Goal: Task Accomplishment & Management: Complete application form

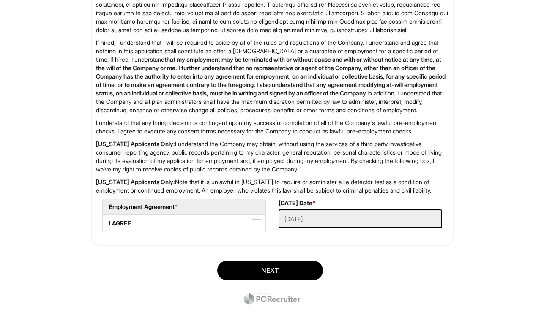
click at [258, 228] on span at bounding box center [256, 223] width 9 height 9
click at [108, 222] on AGREE "I AGREE" at bounding box center [105, 219] width 5 height 5
checkbox AGREE "true"
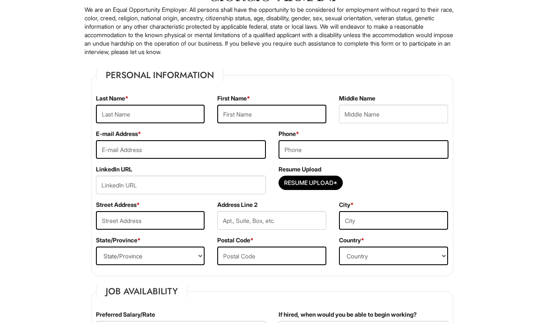
scroll to position [81, 0]
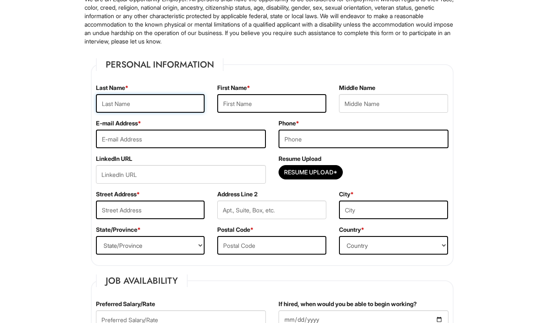
click at [113, 101] on input "text" at bounding box center [150, 103] width 109 height 19
type input "[PERSON_NAME]"
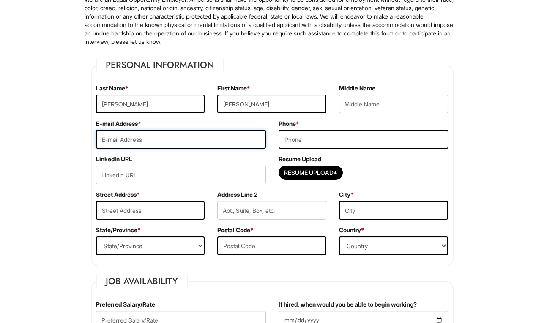
click at [240, 141] on input "email" at bounding box center [181, 139] width 170 height 19
type input "[EMAIL_ADDRESS][DOMAIN_NAME]"
type input "3122022566"
click at [303, 174] on input "Resume Upload*" at bounding box center [310, 173] width 63 height 14
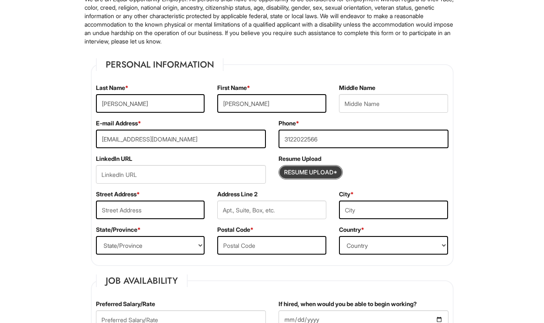
type input "C:\fakepath\Resume.pdf"
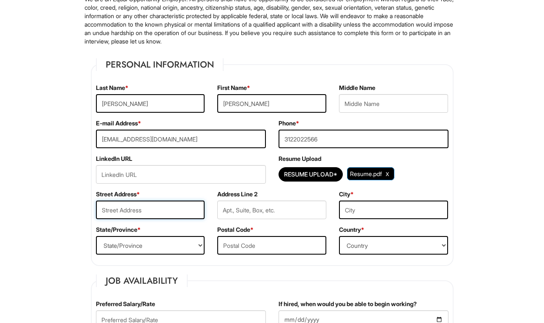
click at [120, 210] on input "text" at bounding box center [150, 210] width 109 height 19
type input "[STREET_ADDRESS]"
type input "[GEOGRAPHIC_DATA]"
select select "IL"
type input "[GEOGRAPHIC_DATA]"
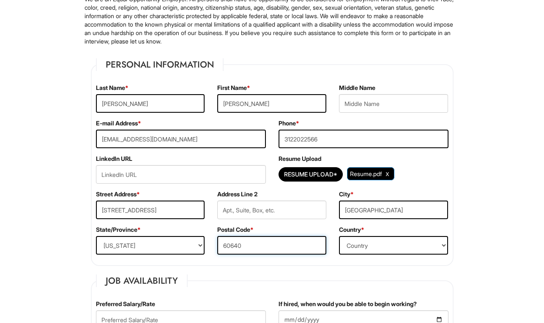
type input "60640"
click at [192, 209] on input "[STREET_ADDRESS]" at bounding box center [150, 210] width 109 height 19
type input "[STREET_ADDRESS]"
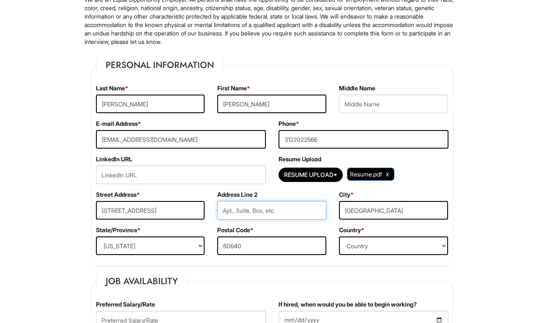
click at [249, 208] on input "text" at bounding box center [271, 210] width 109 height 19
type input "#220"
click at [370, 245] on select "Country [GEOGRAPHIC_DATA] [GEOGRAPHIC_DATA] [GEOGRAPHIC_DATA] [US_STATE] [GEOGR…" at bounding box center [393, 246] width 109 height 19
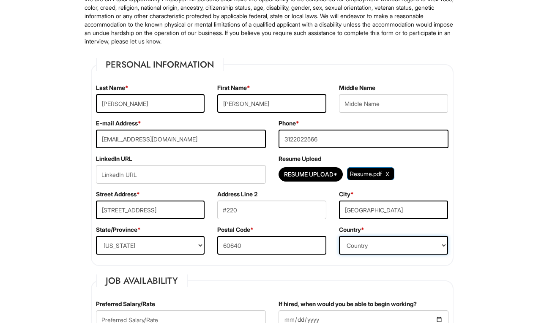
select select "[GEOGRAPHIC_DATA]"
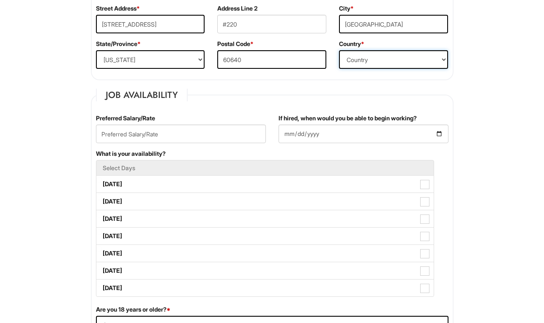
scroll to position [261, 0]
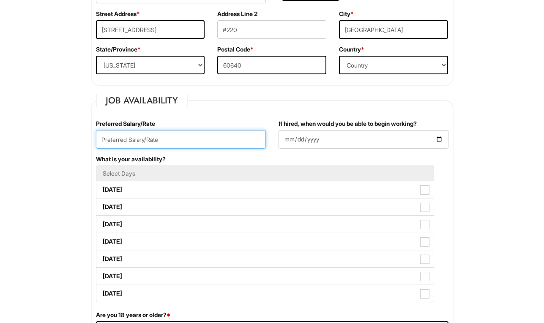
click at [125, 141] on input "text" at bounding box center [181, 139] width 170 height 19
type input "@"
type input "$25.00/hr"
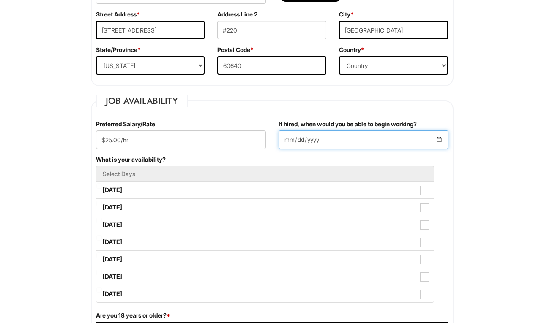
click at [306, 141] on input "If hired, when would you be able to begin working?" at bounding box center [363, 140] width 170 height 19
type input "[DATE]"
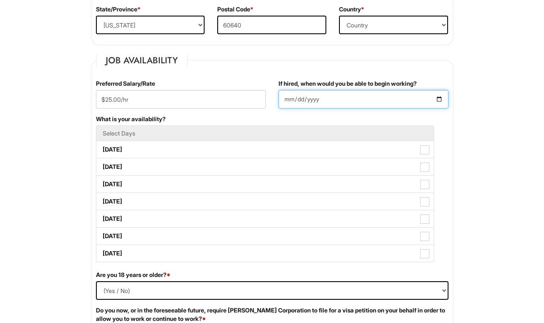
scroll to position [344, 0]
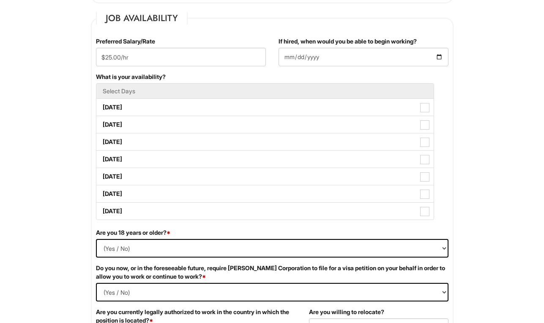
click at [424, 108] on label "[DATE]" at bounding box center [264, 107] width 337 height 17
click at [102, 106] on Available_Monday "[DATE]" at bounding box center [98, 103] width 5 height 5
checkbox Available_Monday "true"
click at [424, 128] on span at bounding box center [424, 124] width 9 height 9
click at [102, 123] on Available_Tuesday "[DATE]" at bounding box center [98, 120] width 5 height 5
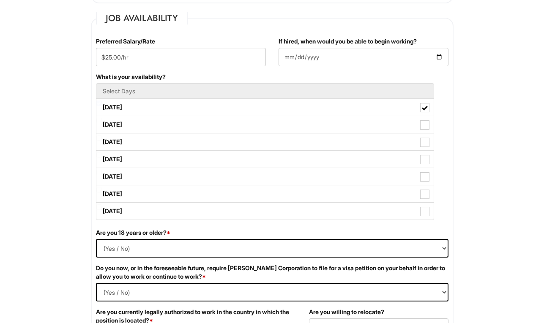
checkbox Available_Tuesday "true"
click at [428, 144] on span at bounding box center [424, 142] width 9 height 9
click at [102, 141] on Available_Wednesday "[DATE]" at bounding box center [98, 137] width 5 height 5
checkbox Available_Wednesday "true"
click at [427, 164] on span at bounding box center [424, 159] width 9 height 9
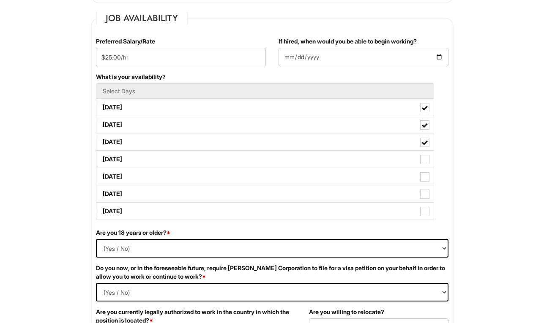
click at [102, 158] on Available_Thursday "[DATE]" at bounding box center [98, 154] width 5 height 5
checkbox Available_Thursday "true"
click at [430, 181] on label "[DATE]" at bounding box center [264, 176] width 337 height 17
click at [102, 175] on Available_Friday "[DATE]" at bounding box center [98, 172] width 5 height 5
checkbox Available_Friday "true"
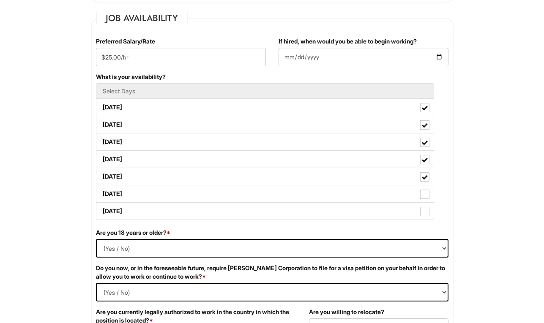
click at [427, 197] on span at bounding box center [424, 194] width 9 height 9
click at [102, 193] on Available_Saturday "[DATE]" at bounding box center [98, 189] width 5 height 5
checkbox Available_Saturday "true"
click at [426, 215] on span at bounding box center [424, 211] width 9 height 9
click at [102, 210] on Available_Sunday "[DATE]" at bounding box center [98, 206] width 5 height 5
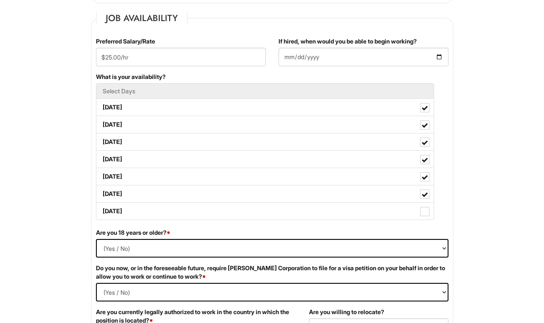
checkbox Available_Sunday "true"
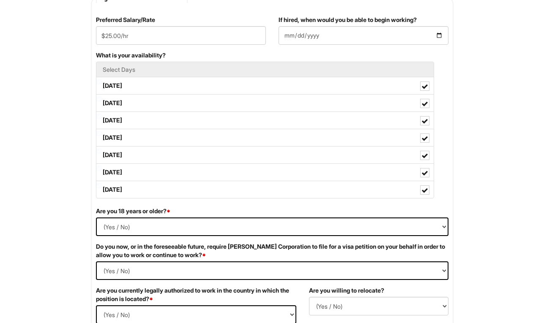
scroll to position [375, 0]
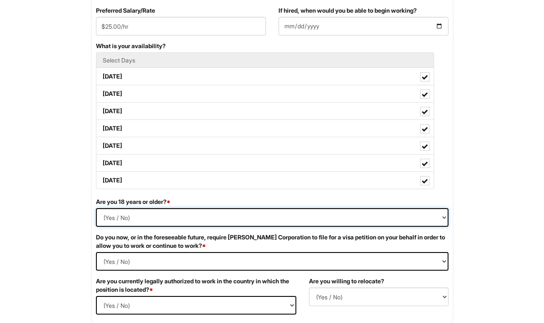
click at [158, 222] on select "(Yes / No) Yes No" at bounding box center [272, 217] width 352 height 19
select select "Yes"
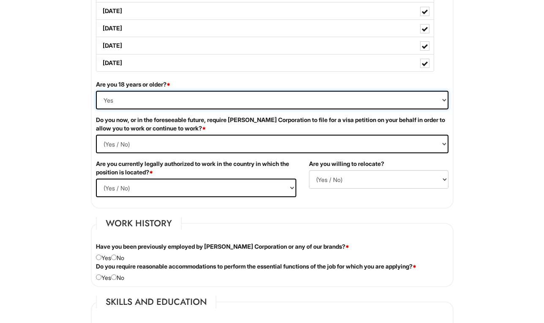
scroll to position [492, 0]
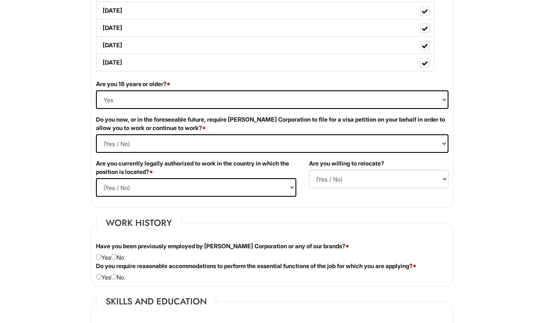
click at [117, 260] on input "radio" at bounding box center [113, 256] width 5 height 5
radio input "true"
click at [124, 282] on div "Do you require reasonable accommodations to perform the essential functions of …" at bounding box center [272, 272] width 365 height 20
click at [121, 279] on div "Do you require reasonable accommodations to perform the essential functions of …" at bounding box center [272, 272] width 365 height 20
click at [128, 280] on div "Do you require reasonable accommodations to perform the essential functions of …" at bounding box center [272, 272] width 365 height 20
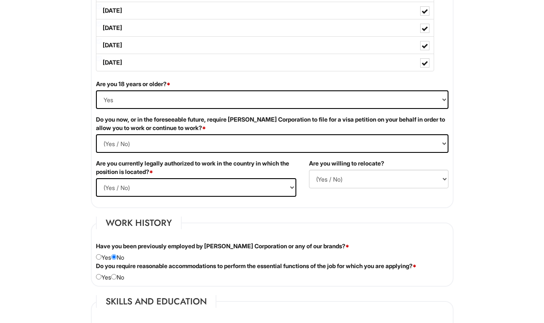
click at [116, 280] on input "radio" at bounding box center [113, 276] width 5 height 5
radio input "true"
click at [129, 153] on Required "(Yes / No) Yes No" at bounding box center [272, 143] width 352 height 19
select Required "No"
click at [168, 197] on select "(Yes / No) Yes No" at bounding box center [196, 187] width 200 height 19
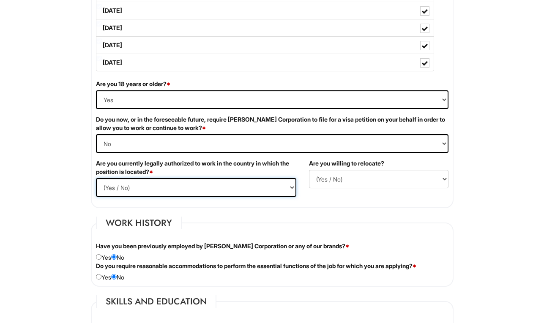
select select "Yes"
click at [340, 181] on select "(Yes / No) No Yes" at bounding box center [378, 179] width 139 height 19
click at [333, 186] on select "(Yes / No) No Yes" at bounding box center [378, 179] width 139 height 19
select select "N"
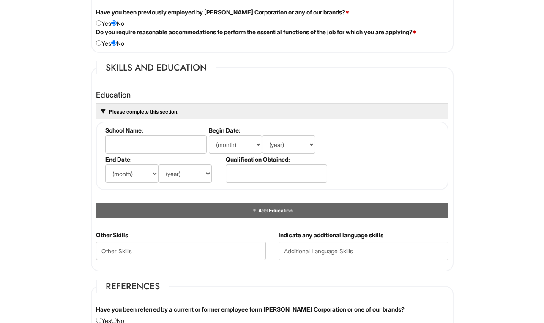
scroll to position [728, 0]
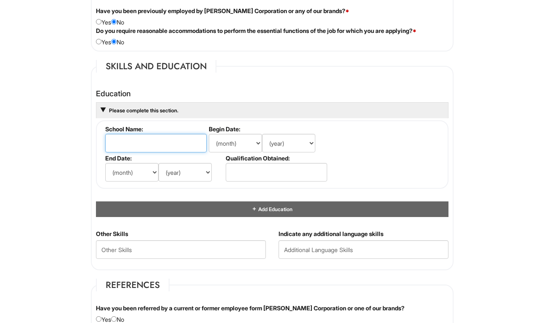
click at [139, 152] on input "text" at bounding box center [155, 143] width 101 height 19
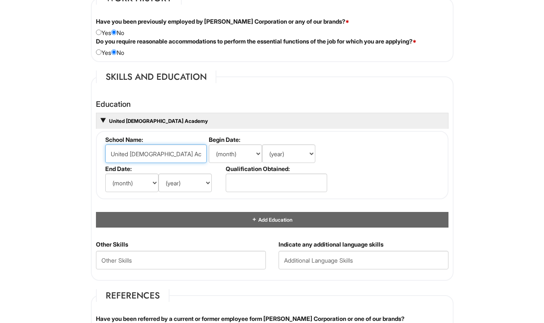
type input "United [DEMOGRAPHIC_DATA] Academy"
click at [232, 163] on select "(month) Jan Feb Mar Apr May Jun [DATE] Aug Sep Oct Nov Dec" at bounding box center [235, 153] width 53 height 19
select select "8"
click at [290, 163] on select "(year) 2029 2028 2027 2026 2025 2024 2023 2022 2021 2020 2019 2018 2017 2016 20…" at bounding box center [288, 153] width 53 height 19
click at [276, 163] on select "(year) 2029 2028 2027 2026 2025 2024 2023 2022 2021 2020 2019 2018 2017 2016 20…" at bounding box center [288, 153] width 53 height 19
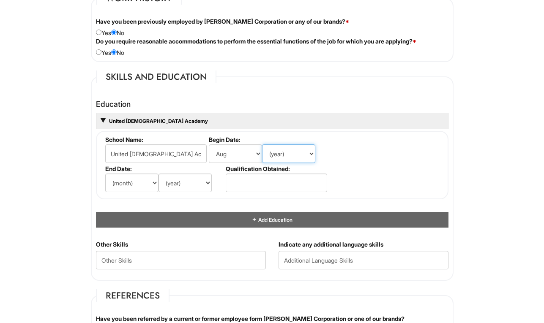
select select "2002"
click at [139, 190] on select "(month) Jan Feb Mar Apr May Jun [DATE] Aug Sep Oct Nov Dec" at bounding box center [131, 183] width 53 height 19
click at [137, 190] on select "(month) Jan Feb Mar Apr May Jun [DATE] Aug Sep Oct Nov Dec" at bounding box center [131, 183] width 53 height 19
select select "5"
click at [187, 192] on select "(year) 2029 2028 2027 2026 2025 2024 2023 2022 2021 2020 2019 2018 2017 2016 20…" at bounding box center [184, 183] width 53 height 19
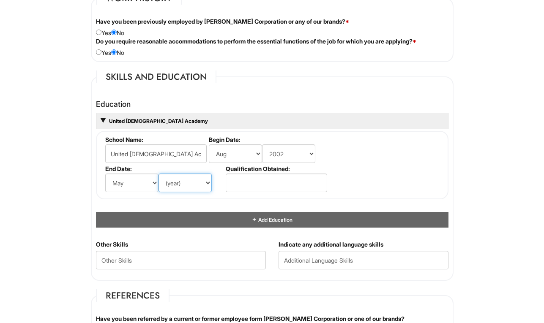
click at [188, 192] on select "(year) 2029 2028 2027 2026 2025 2024 2023 2022 2021 2020 2019 2018 2017 2016 20…" at bounding box center [184, 183] width 53 height 19
select select "2015"
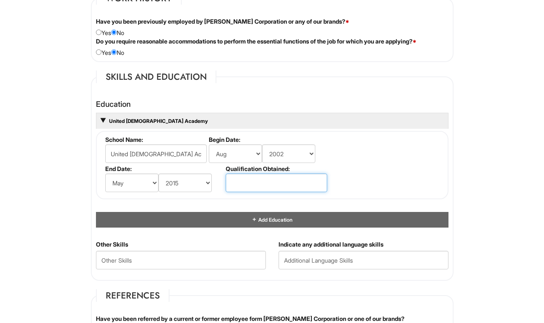
click at [253, 188] on input "text" at bounding box center [276, 183] width 101 height 19
click at [260, 189] on input "High Schooll Deploma" at bounding box center [276, 183] width 101 height 19
click at [281, 192] on input "High School Deploma" at bounding box center [276, 183] width 101 height 19
click at [278, 190] on input "High School Deploma" at bounding box center [276, 183] width 101 height 19
click at [276, 192] on input "High School Deploma" at bounding box center [276, 183] width 101 height 19
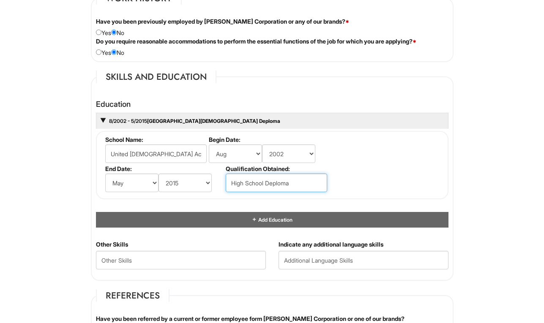
click at [242, 192] on input "High School Deploma" at bounding box center [276, 183] width 101 height 19
click at [281, 192] on input "High School Deploma" at bounding box center [276, 183] width 101 height 19
click at [304, 192] on input "High School Diploma" at bounding box center [276, 183] width 101 height 19
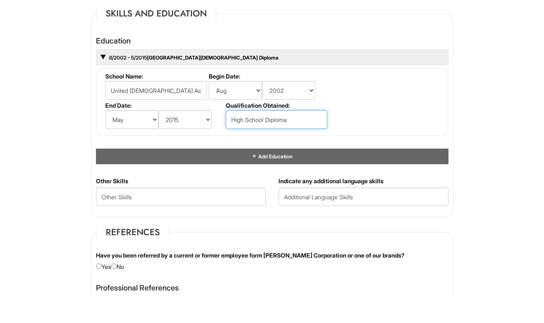
scroll to position [821, 0]
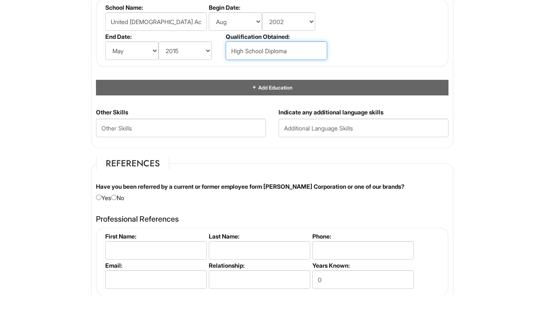
type input "High School Diploma"
click at [117, 223] on input "radio" at bounding box center [113, 225] width 5 height 5
radio input "true"
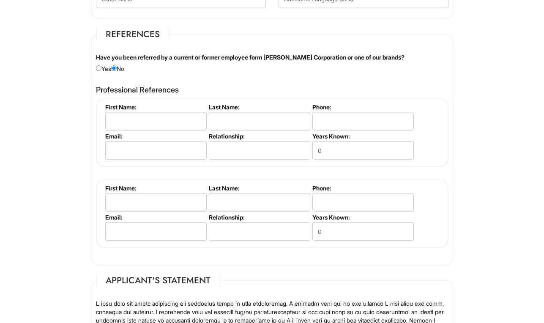
scroll to position [975, 0]
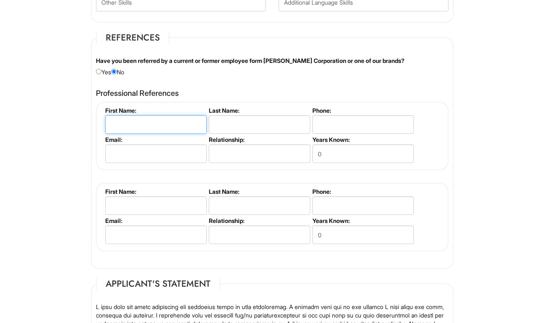
click at [130, 131] on input "text" at bounding box center [155, 124] width 101 height 19
type input "[PERSON_NAME]"
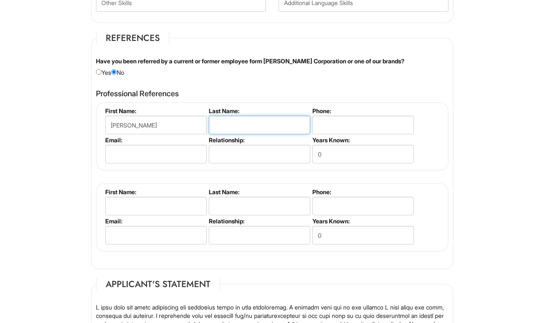
click at [234, 134] on input "text" at bounding box center [259, 125] width 101 height 19
type input "[PERSON_NAME]"
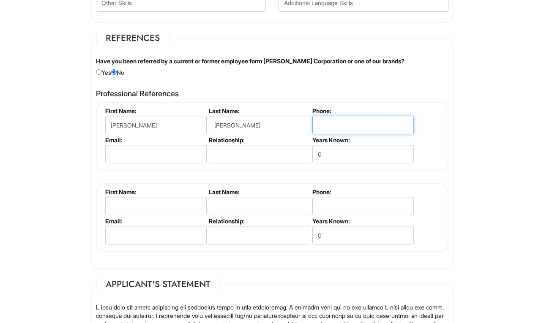
click at [331, 134] on input "tel" at bounding box center [362, 125] width 101 height 19
click at [348, 163] on input "0" at bounding box center [362, 154] width 101 height 19
type input "3"
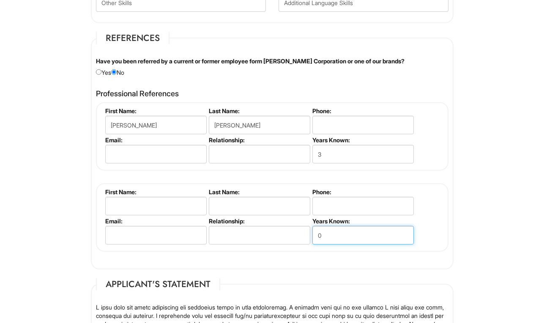
click at [348, 245] on input "0" at bounding box center [362, 235] width 101 height 19
type input "2"
type input "1"
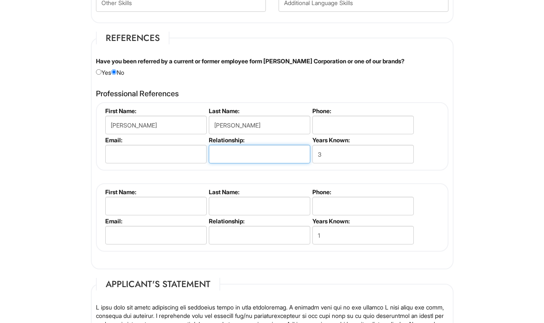
click at [229, 163] on input "text" at bounding box center [259, 154] width 101 height 19
type input "Supervisor"
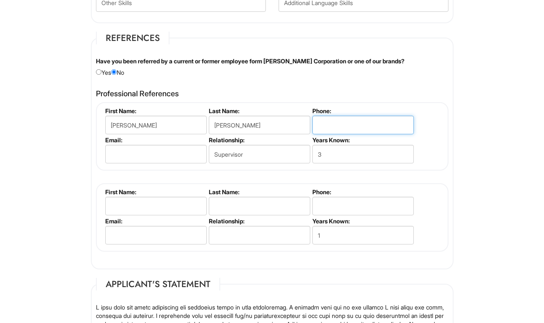
click at [342, 134] on input "tel" at bounding box center [362, 125] width 101 height 19
click at [343, 131] on input "tel" at bounding box center [362, 124] width 101 height 19
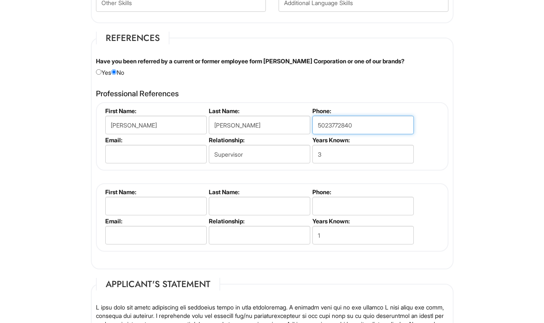
type input "5023772840"
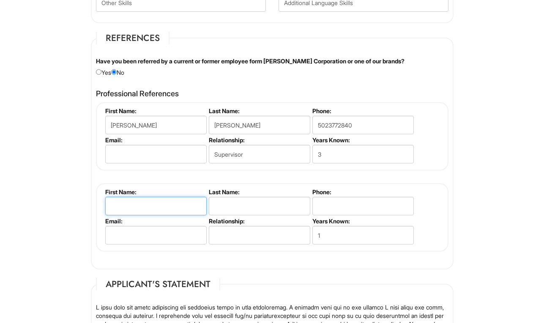
click at [136, 211] on input "text" at bounding box center [155, 206] width 101 height 19
type input "[PERSON_NAME]"
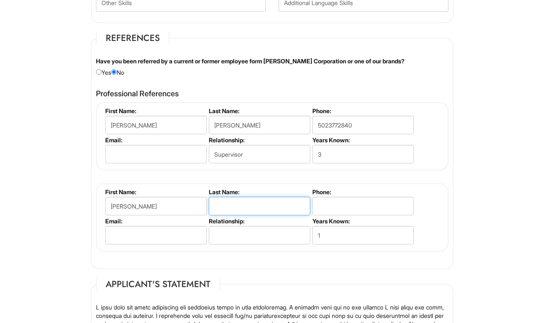
click at [245, 215] on input "text" at bounding box center [259, 206] width 101 height 19
type input "[PERSON_NAME]"
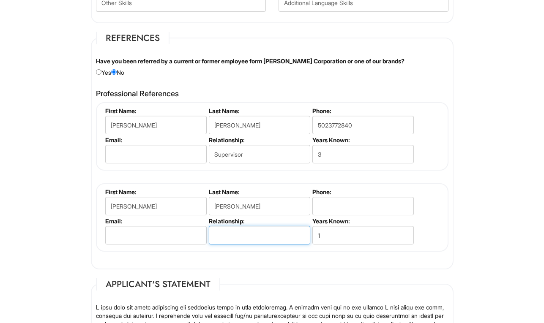
click at [228, 245] on input "text" at bounding box center [259, 235] width 101 height 19
click at [371, 245] on input "1" at bounding box center [362, 235] width 101 height 19
type input "3"
click at [244, 244] on input "text" at bounding box center [259, 235] width 101 height 19
type input "Manager"
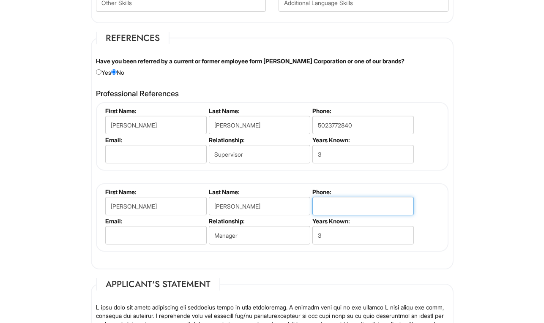
click at [331, 215] on input "tel" at bounding box center [362, 206] width 101 height 19
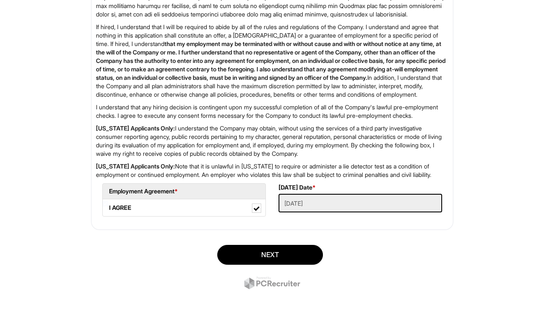
type input "502525714"
click at [246, 253] on button "Next" at bounding box center [270, 255] width 106 height 20
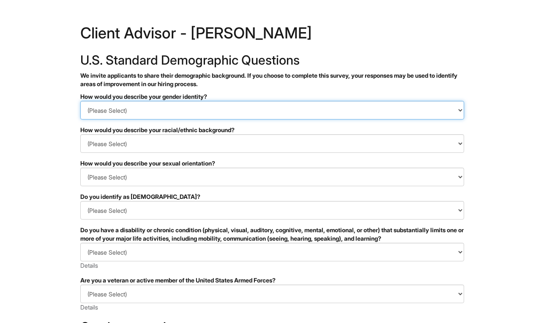
click at [118, 114] on select "(Please Select) Man Woman Non-binary I prefer to self-describe I don't wish to …" at bounding box center [271, 110] width 383 height 19
select select "Man"
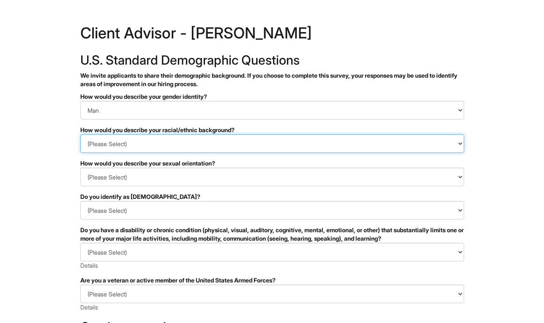
click at [111, 143] on select "(Please Select) Black or of African descent East Asian Hispanic, Latinx or of S…" at bounding box center [271, 143] width 383 height 19
click at [129, 142] on select "(Please Select) Black or of African descent East Asian Hispanic, Latinx or of S…" at bounding box center [271, 143] width 383 height 19
select select "White or European"
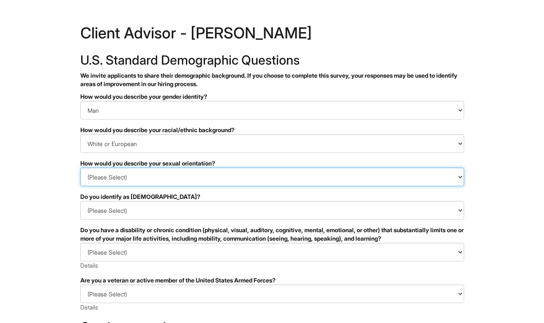
click at [101, 179] on select "(Please Select) Asexual Bisexual and/or pansexual Gay Heterosexual Lesbian Quee…" at bounding box center [271, 177] width 383 height 19
select select "Heterosexual"
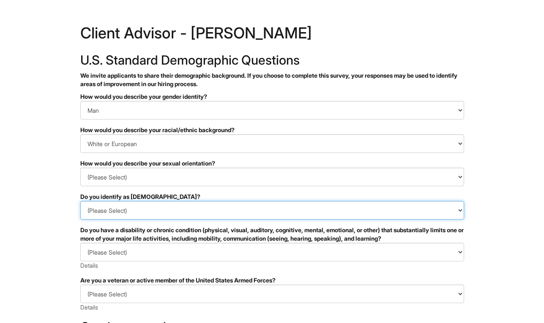
click at [135, 211] on select "(Please Select) Yes No I prefer to self-describe I don't wish to answer" at bounding box center [271, 210] width 383 height 19
select select "No"
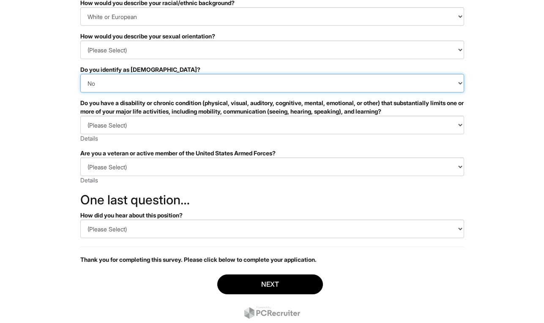
scroll to position [127, 0]
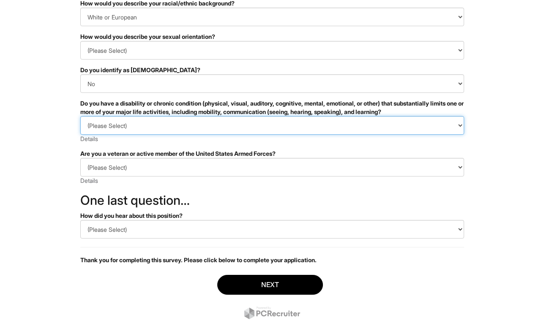
click at [104, 125] on select "(Please Select) YES, I HAVE A DISABILITY (or previously had a disability) NO, I…" at bounding box center [271, 125] width 383 height 19
select select "NO, I DON'T HAVE A DISABILITY"
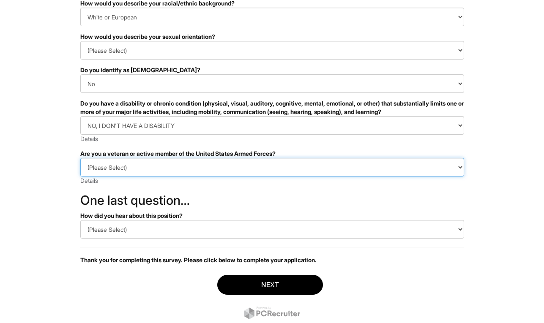
click at [105, 166] on select "(Please Select) I IDENTIFY AS ONE OR MORE OF THE CLASSIFICATIONS OF PROTECTED V…" at bounding box center [271, 167] width 383 height 19
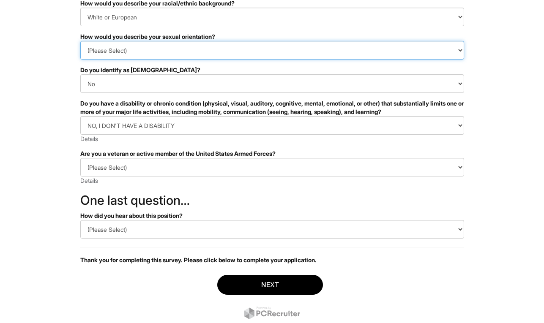
click at [96, 53] on select "(Please Select) Asexual Bisexual and/or pansexual Gay Heterosexual Lesbian Quee…" at bounding box center [271, 50] width 383 height 19
click at [98, 57] on select "(Please Select) Asexual Bisexual and/or pansexual Gay Heterosexual Lesbian Quee…" at bounding box center [271, 50] width 383 height 19
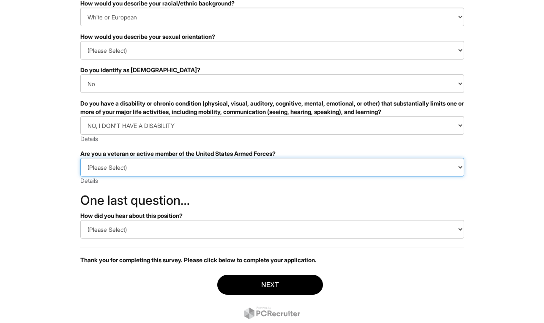
click at [126, 169] on select "(Please Select) I IDENTIFY AS ONE OR MORE OF THE CLASSIFICATIONS OF PROTECTED V…" at bounding box center [271, 167] width 383 height 19
select select "I AM NOT A PROTECTED VETERAN"
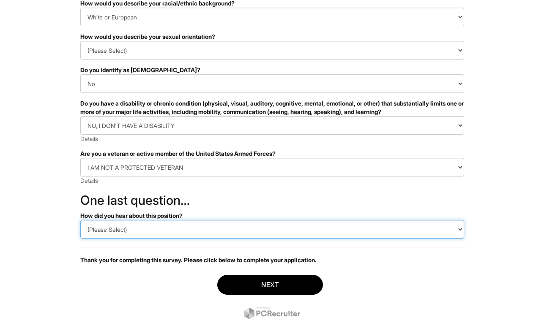
click at [136, 227] on select "(Please Select) CareerBuilder Indeed LinkedIn Monster Referral Other" at bounding box center [271, 229] width 383 height 19
click at [187, 232] on select "(Please Select) CareerBuilder Indeed LinkedIn Monster Referral Other" at bounding box center [271, 229] width 383 height 19
select select "Referral"
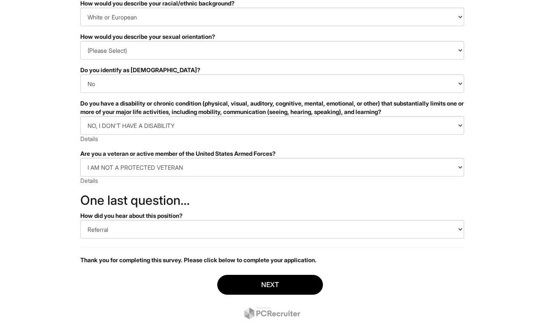
click at [247, 282] on button "Next" at bounding box center [270, 285] width 106 height 20
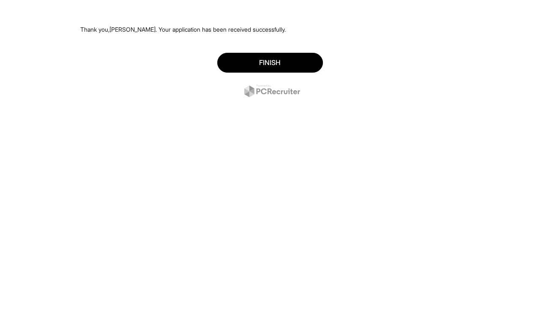
click at [249, 62] on button "Finish" at bounding box center [270, 63] width 106 height 20
